Goal: Information Seeking & Learning: Learn about a topic

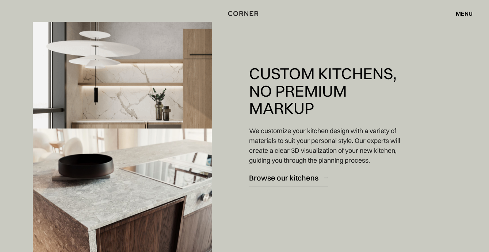
scroll to position [767, 0]
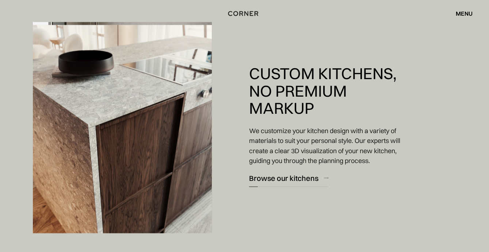
click at [279, 181] on div "Browse our kitchens" at bounding box center [283, 178] width 69 height 10
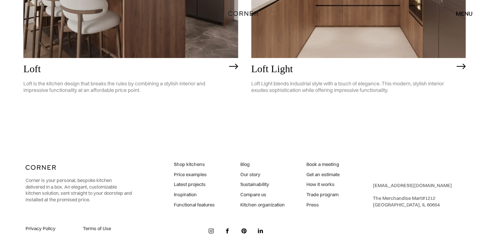
scroll to position [1865, 0]
click at [177, 172] on link "Price examples" at bounding box center [194, 175] width 41 height 7
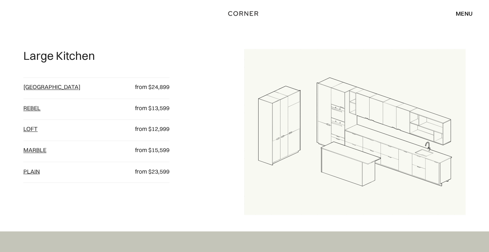
scroll to position [767, 0]
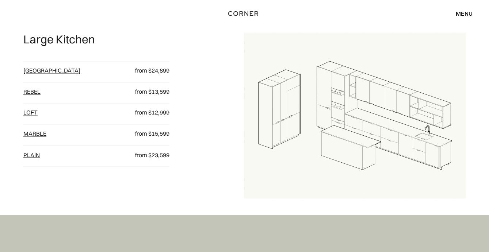
click at [35, 155] on link "plain" at bounding box center [31, 154] width 16 height 7
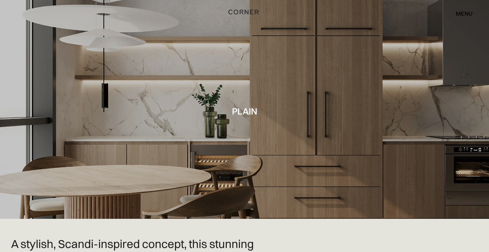
click at [243, 9] on img "home" at bounding box center [244, 11] width 30 height 9
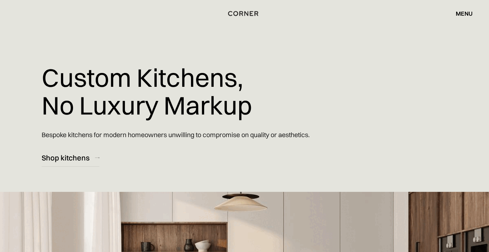
click at [465, 4] on div "Shop Kitchens Shop Kitchens How it works How it works Projects Projects Inspira…" at bounding box center [244, 13] width 489 height 27
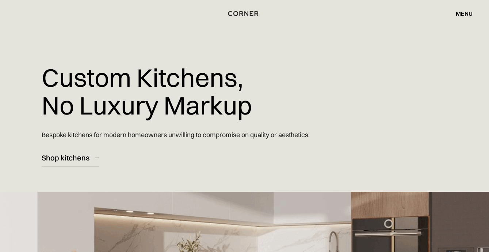
click at [464, 9] on div "menu close" at bounding box center [460, 13] width 24 height 12
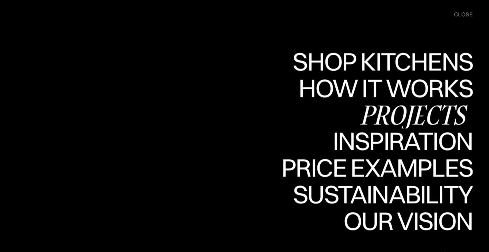
click at [421, 110] on div "Projects" at bounding box center [413, 115] width 118 height 26
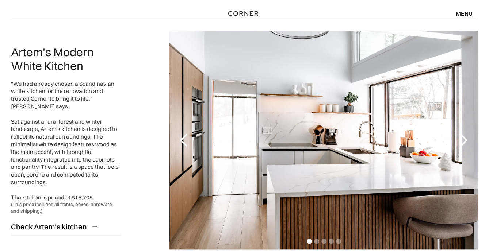
scroll to position [876, 0]
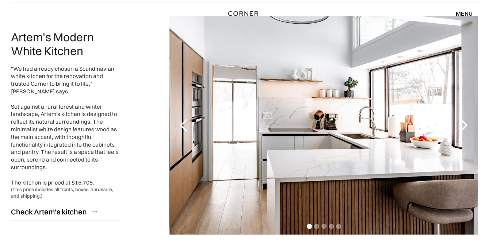
click at [466, 125] on div "next slide" at bounding box center [463, 125] width 15 height 15
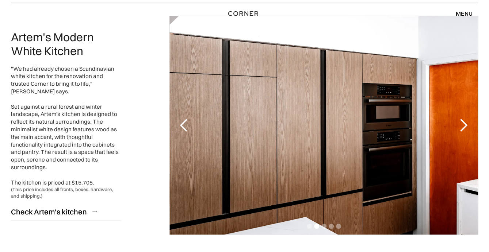
click at [466, 125] on div "next slide" at bounding box center [463, 125] width 15 height 15
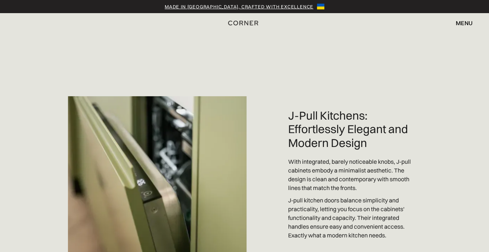
scroll to position [1497, 0]
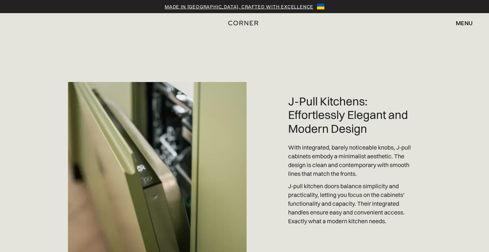
click at [468, 20] on div "menu" at bounding box center [464, 23] width 17 height 6
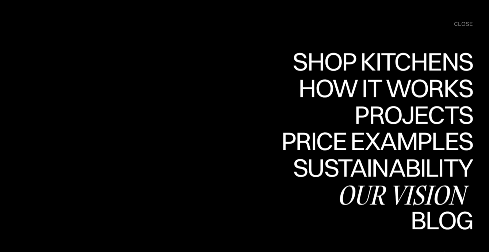
click at [438, 213] on div "Blog" at bounding box center [439, 220] width 66 height 26
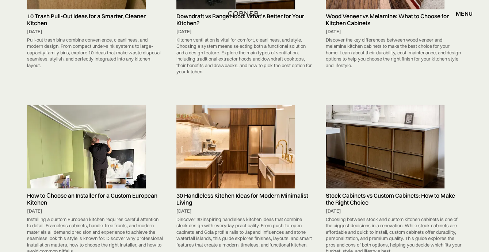
scroll to position [730, 0]
